Goal: Use online tool/utility: Utilize a website feature to perform a specific function

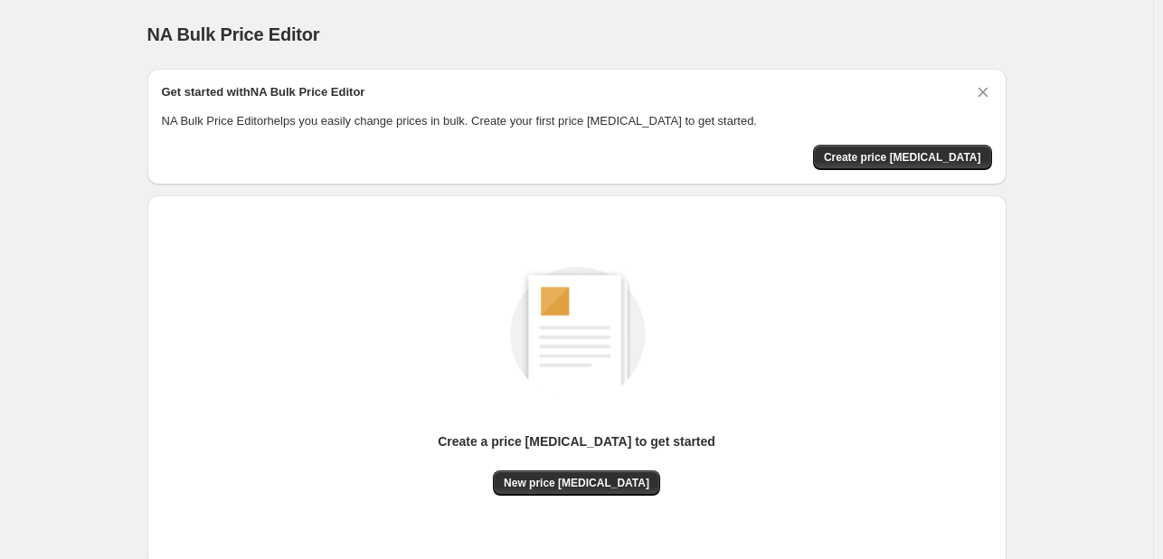
click at [590, 496] on div "Create a price [MEDICAL_DATA] to get started New price [MEDICAL_DATA]" at bounding box center [577, 382] width 830 height 344
click at [579, 481] on span "New price [MEDICAL_DATA]" at bounding box center [577, 483] width 146 height 14
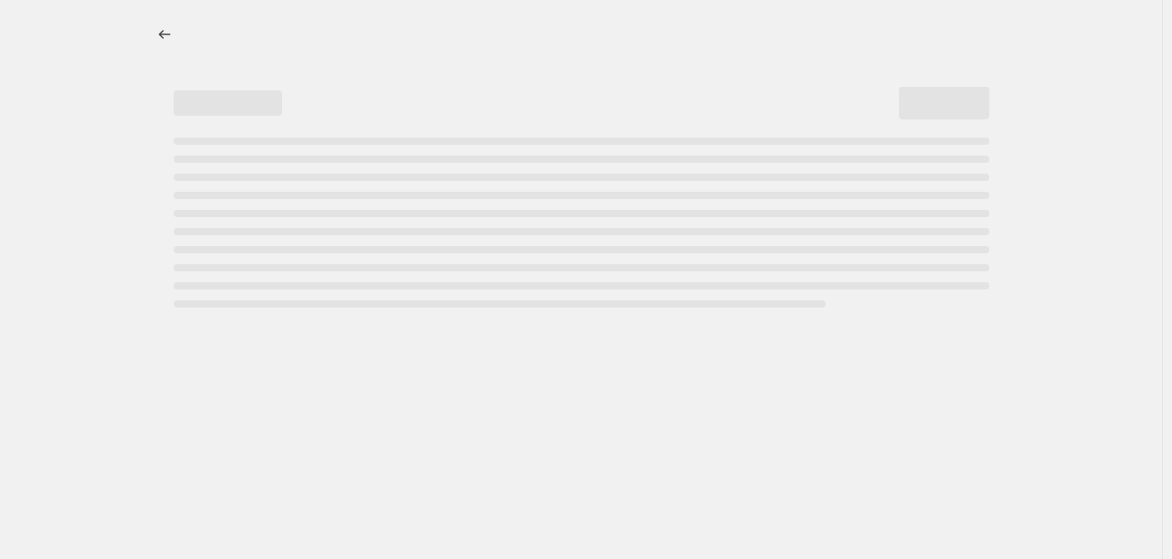
select select "percentage"
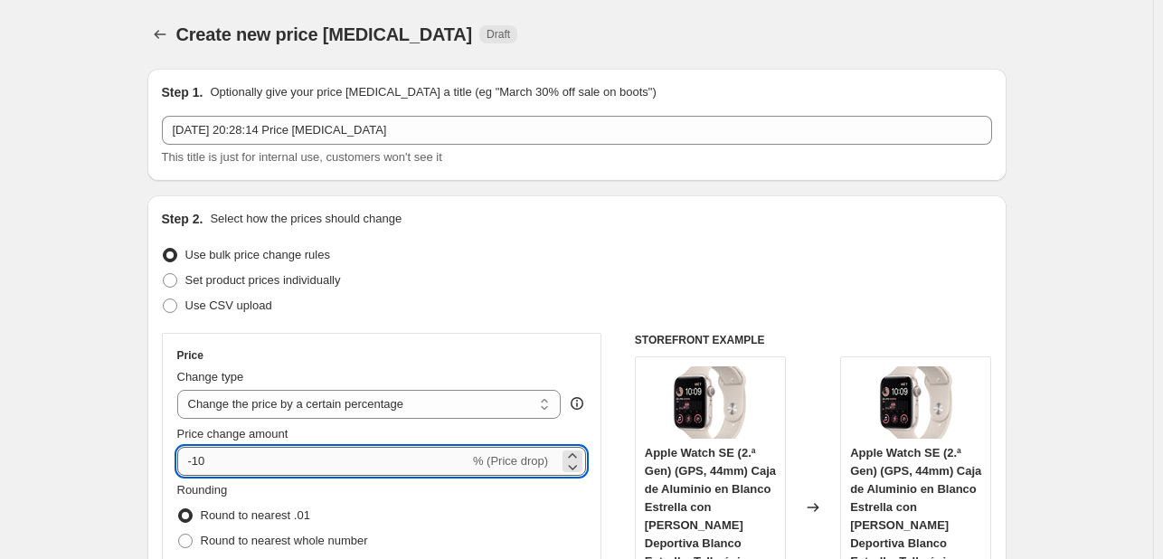
click at [309, 467] on input "-10" at bounding box center [323, 461] width 292 height 29
type input "-1"
type input "-3"
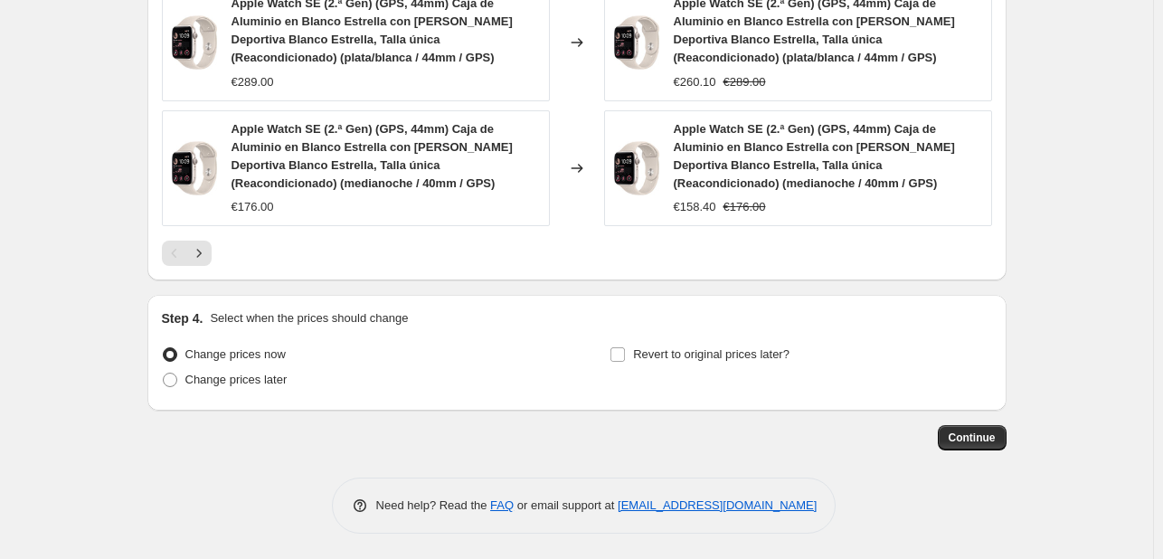
scroll to position [1458, 0]
type input "-25"
click at [987, 436] on span "Continue" at bounding box center [972, 437] width 47 height 14
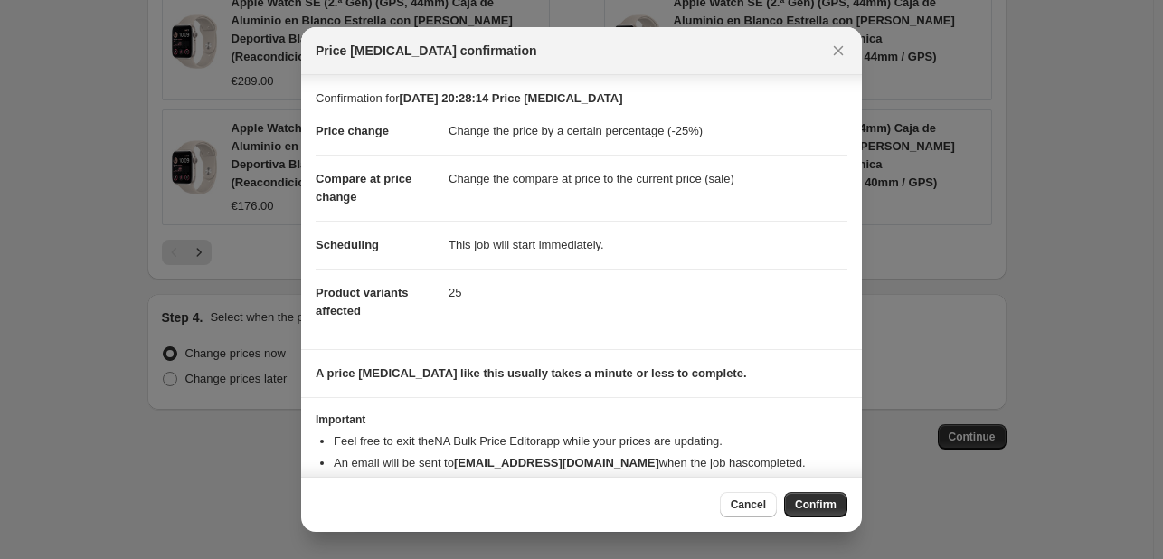
scroll to position [34, 0]
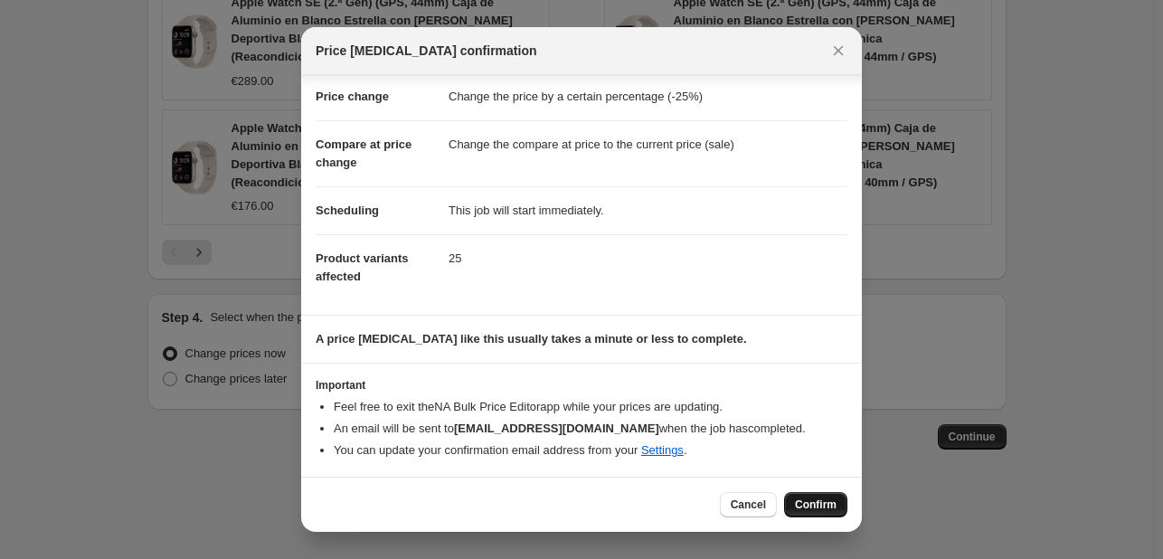
click at [818, 506] on span "Confirm" at bounding box center [816, 504] width 42 height 14
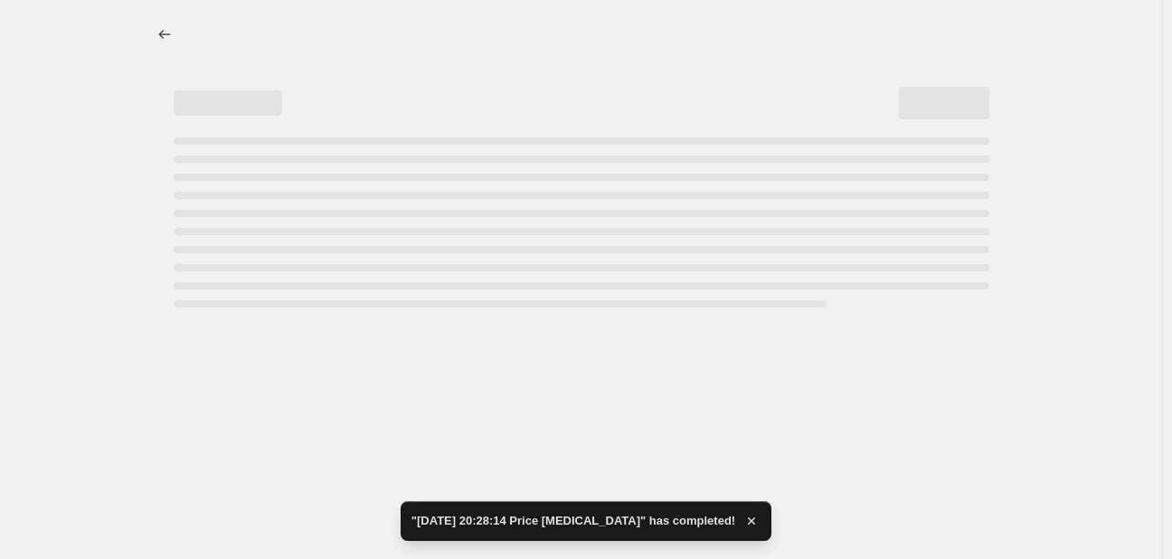
select select "percentage"
